Goal: Find specific page/section: Find specific page/section

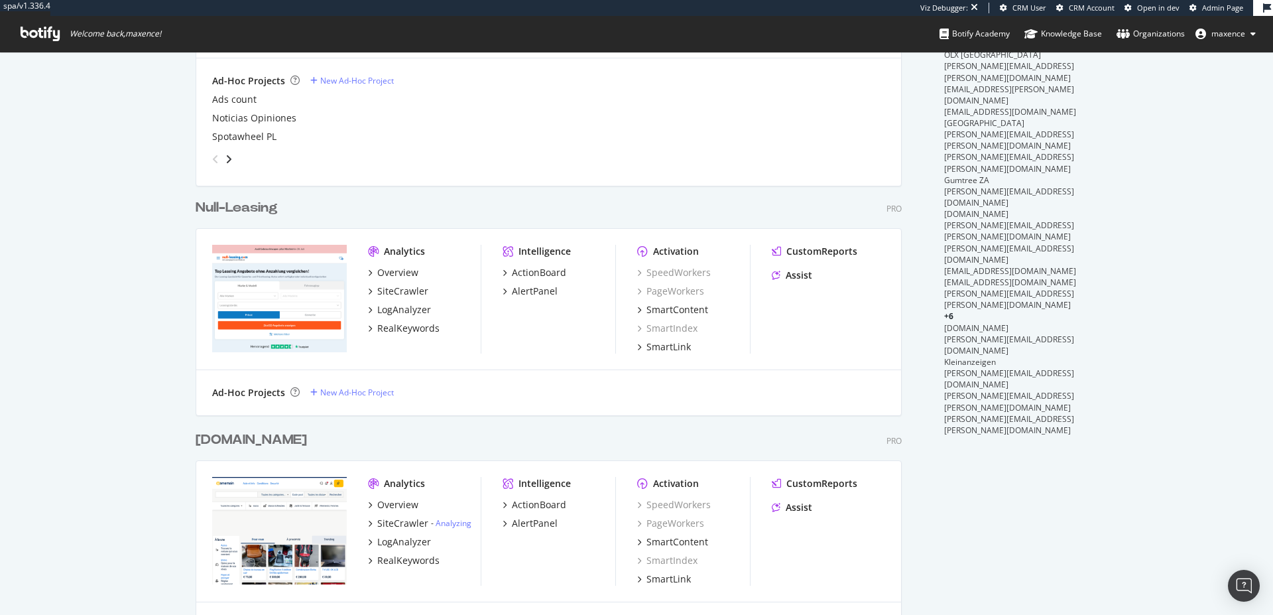
scroll to position [1135, 0]
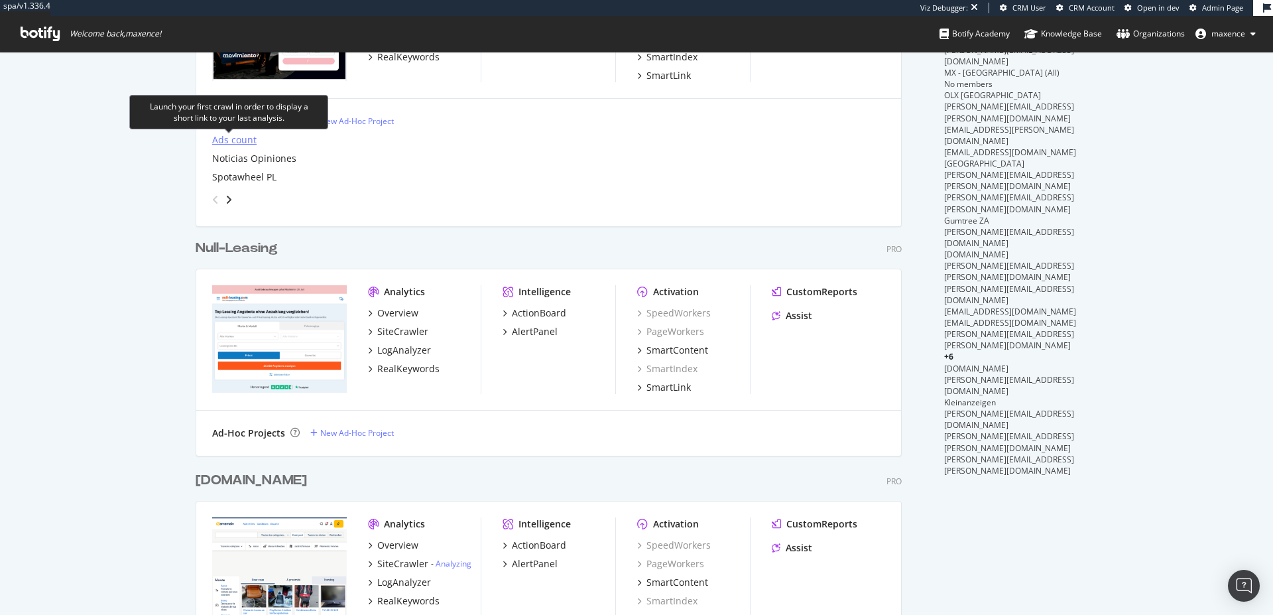
click at [228, 140] on div "Ads count" at bounding box center [234, 139] width 44 height 13
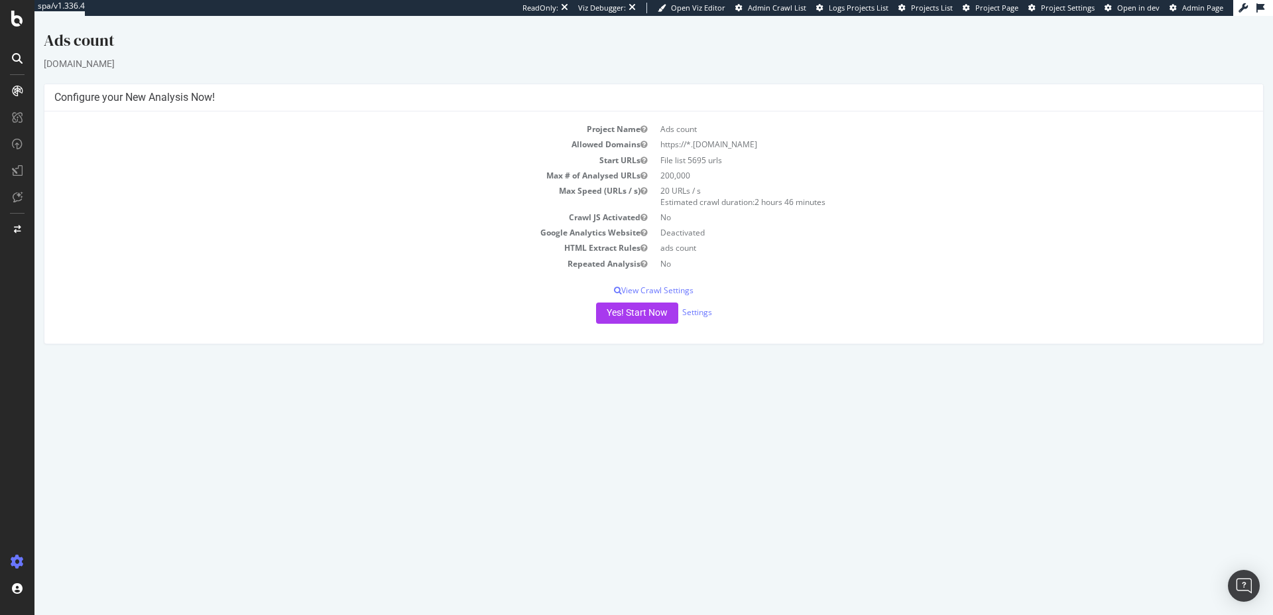
click at [1012, 12] on span "Project Page" at bounding box center [996, 8] width 43 height 10
